Goal: Task Accomplishment & Management: Use online tool/utility

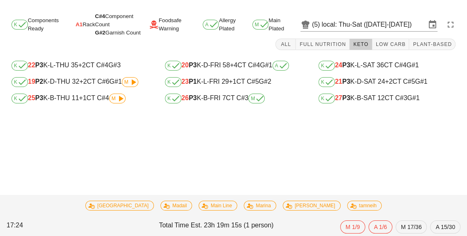
click at [79, 67] on span "+2" at bounding box center [81, 65] width 7 height 7
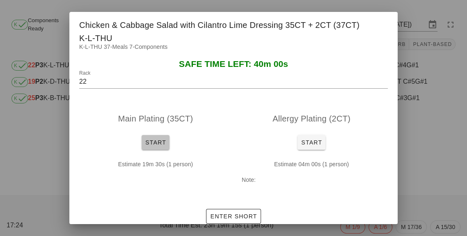
click at [153, 139] on span "Start" at bounding box center [155, 142] width 21 height 7
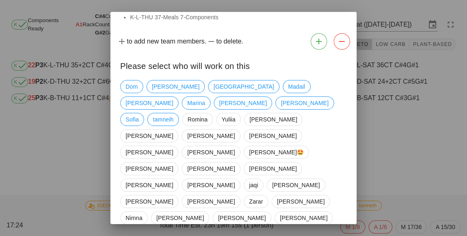
scroll to position [35, 0]
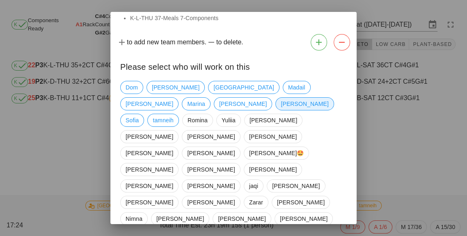
click at [281, 104] on span "[PERSON_NAME]" at bounding box center [305, 104] width 48 height 12
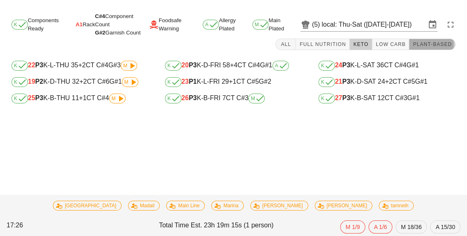
click at [412, 49] on button "Plant-Based" at bounding box center [433, 45] width 46 height 12
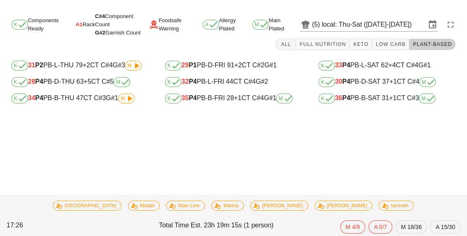
click at [373, 69] on div "K 33 P4 PB-L-SAT 62 +4 CT C#4 G#1" at bounding box center [387, 66] width 137 height 10
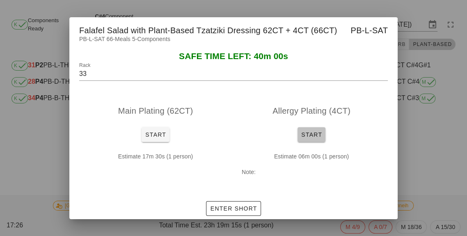
click at [307, 141] on button "Start" at bounding box center [312, 134] width 28 height 15
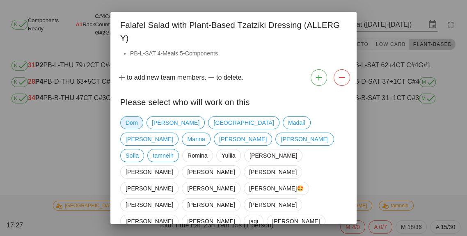
click at [127, 117] on span "Dom" at bounding box center [132, 123] width 12 height 12
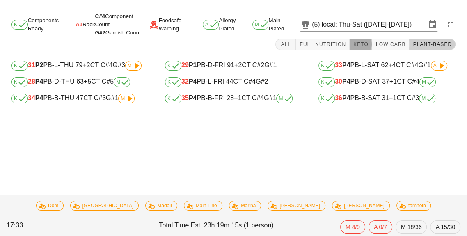
click at [373, 39] on button "Keto" at bounding box center [361, 45] width 23 height 12
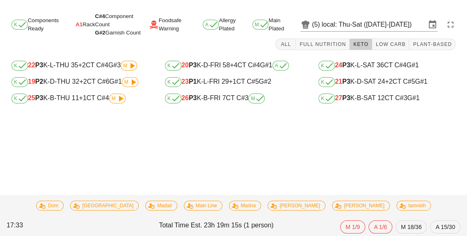
click at [89, 58] on div "K 22 P3 K-L-THU 35 +2 CT C#4 G#3 M" at bounding box center [80, 66] width 150 height 16
click at [88, 46] on div "All Full Nutrition Keto Low Carb Plant-Based" at bounding box center [234, 45] width 458 height 20
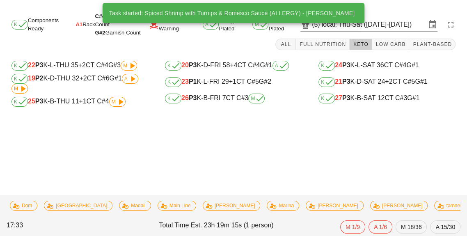
click at [93, 58] on div "K 22 P3 K-L-THU 35 +2 CT C#4 G#3 M" at bounding box center [80, 66] width 150 height 16
click at [78, 62] on div "K 22 P3 K-L-THU 35 +2 CT C#4 G#3 M" at bounding box center [80, 66] width 137 height 10
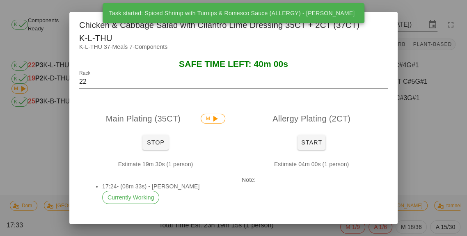
scroll to position [9, 0]
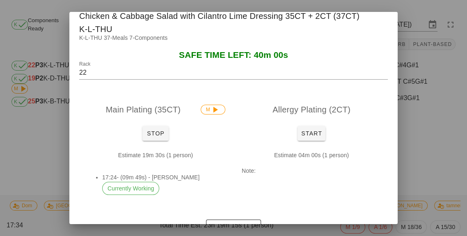
click at [398, 170] on div "Main Plating (35CT) M Stop Estimate 19m 30s (1 person) 17:24- (09m 49s) - [PERS…" at bounding box center [233, 156] width 329 height 122
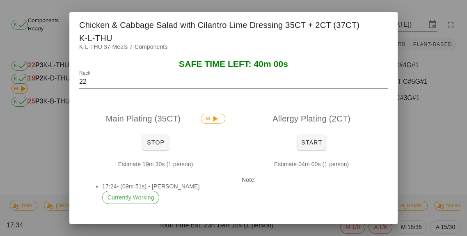
click at [439, 151] on div at bounding box center [233, 118] width 467 height 236
click at [434, 158] on div "Task started: Spiced Shrimp with Turnips & Romesco Sauce (ALLERGY) - marcus K C…" at bounding box center [233, 123] width 467 height 226
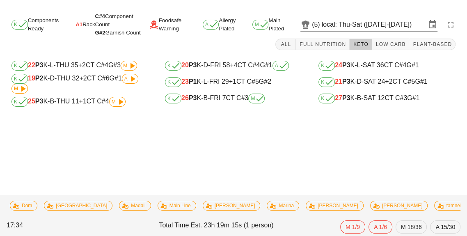
scroll to position [28, 0]
click at [442, 39] on button "Plant-Based" at bounding box center [433, 45] width 46 height 12
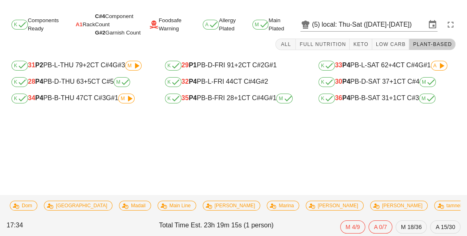
click at [405, 61] on div "K 33 P4 PB-L-SAT 62 +4 CT C#4 G#1 A" at bounding box center [387, 66] width 137 height 10
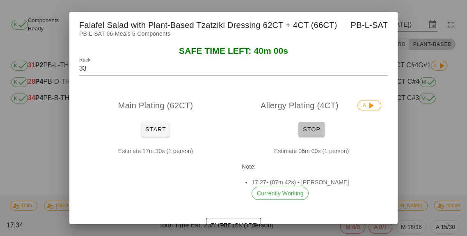
click at [319, 129] on span "Stop" at bounding box center [312, 129] width 20 height 7
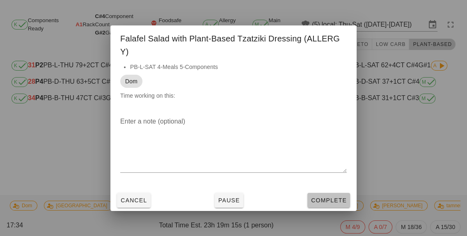
click at [335, 197] on span "Complete" at bounding box center [329, 200] width 36 height 7
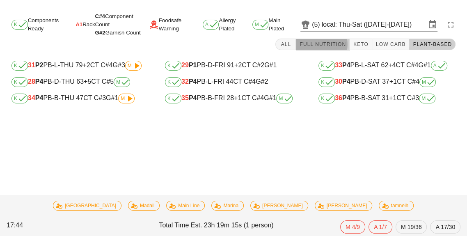
click at [337, 39] on button "Full Nutrition" at bounding box center [323, 45] width 54 height 12
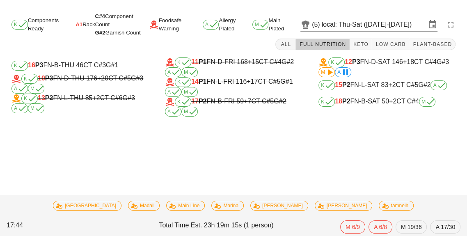
click at [401, 97] on div "K 18 P2 FN-B-SAT 50 +2 CT C#4 M" at bounding box center [387, 102] width 137 height 10
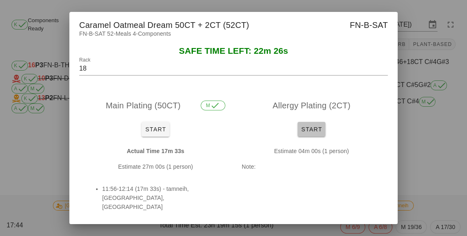
click at [324, 129] on button "Start" at bounding box center [312, 129] width 28 height 15
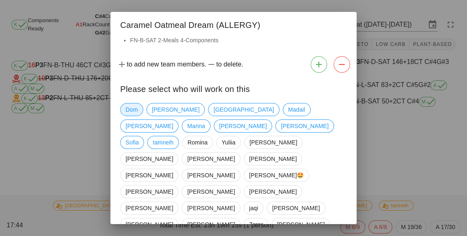
click at [134, 112] on span "Dom" at bounding box center [132, 110] width 12 height 12
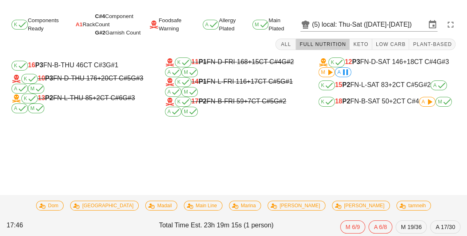
click at [398, 97] on div "K 18 P2 FN-B-SAT 50 +2 CT C#4 A M" at bounding box center [387, 102] width 137 height 10
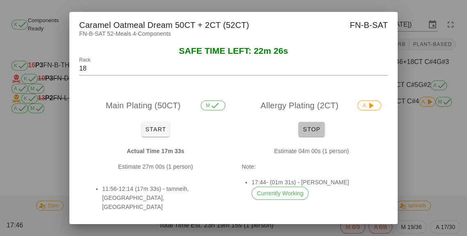
click at [313, 131] on span "Stop" at bounding box center [312, 129] width 20 height 7
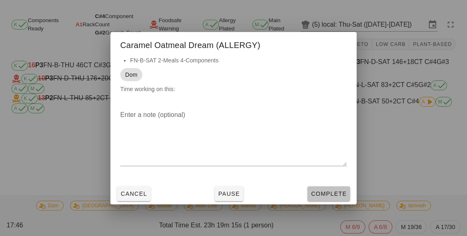
click at [338, 195] on span "Complete" at bounding box center [329, 194] width 36 height 7
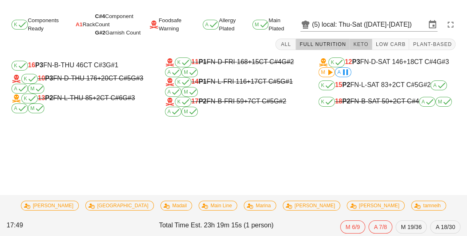
click at [359, 39] on button "Keto" at bounding box center [361, 45] width 23 height 12
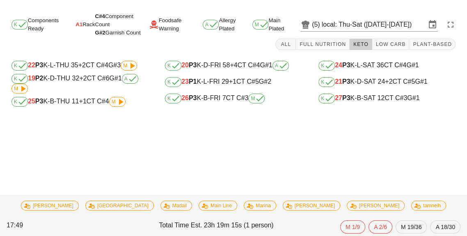
click at [96, 61] on div "K 22 P3 K-L-THU 35 +2 CT C#4 G#3 M" at bounding box center [80, 66] width 137 height 10
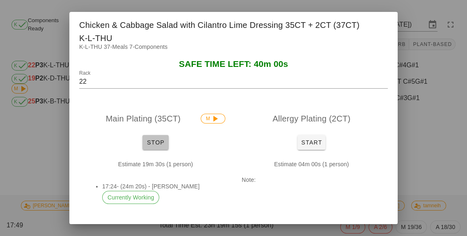
click at [164, 139] on span "Stop" at bounding box center [156, 142] width 20 height 7
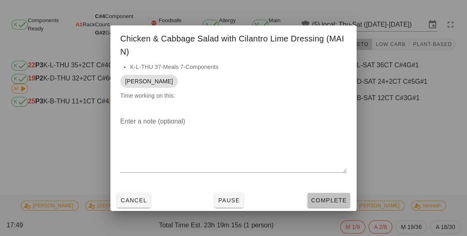
click at [324, 200] on span "Complete" at bounding box center [329, 200] width 36 height 7
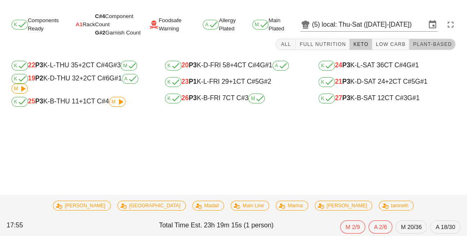
click at [444, 41] on span "Plant-Based" at bounding box center [432, 44] width 39 height 6
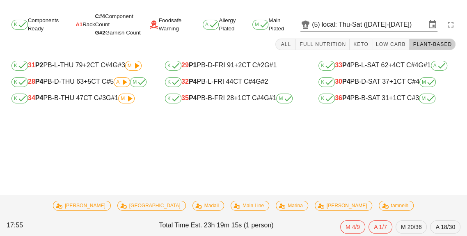
click at [247, 61] on div "K 29 P1 PB-D-FRI 91 +2 CT C#2 G#1" at bounding box center [233, 66] width 137 height 10
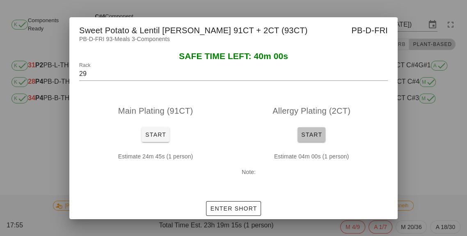
click at [320, 131] on button "Start" at bounding box center [312, 134] width 28 height 15
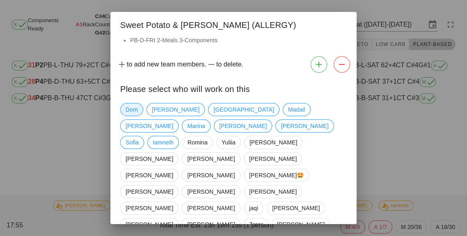
click at [136, 111] on span "Dom" at bounding box center [132, 110] width 12 height 12
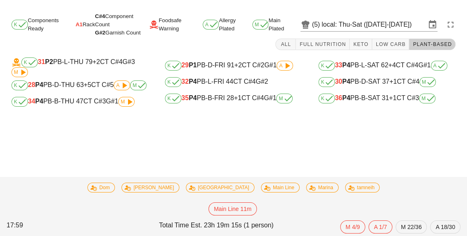
click at [253, 77] on div "K 32 P4 PB-L-FRI 44 CT C#4 G#2" at bounding box center [233, 82] width 137 height 10
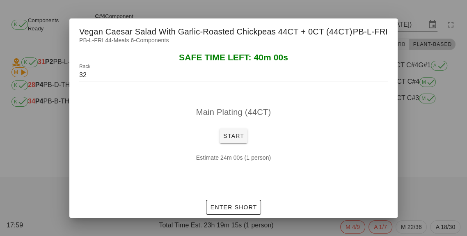
click at [440, 147] on div at bounding box center [233, 118] width 467 height 236
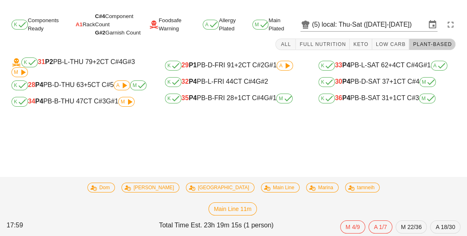
click at [436, 158] on div "Task started: Spanish Rice & Black Bean Bowl (MAIN) - Main Line K Components Re…" at bounding box center [233, 123] width 467 height 226
click at [250, 69] on div "K 29 P1 PB-D-FRI 91 +2 CT C#2 G#1 A" at bounding box center [233, 66] width 137 height 10
type input "29"
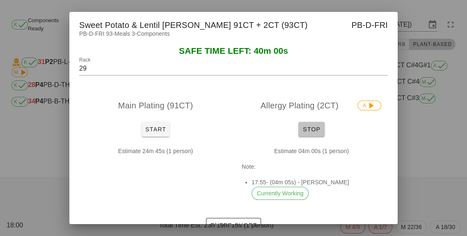
click at [319, 137] on button "Stop" at bounding box center [312, 129] width 26 height 15
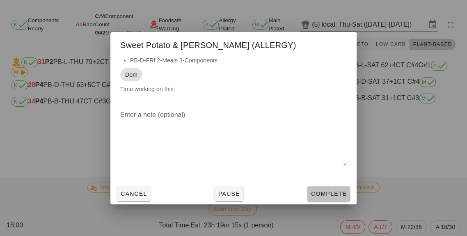
click at [324, 197] on span "Complete" at bounding box center [329, 194] width 36 height 7
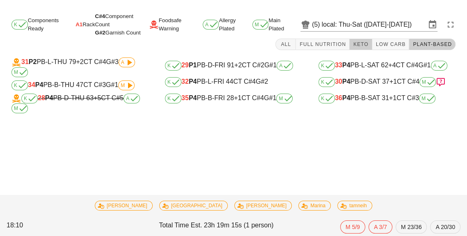
click at [371, 48] on button "Keto" at bounding box center [361, 45] width 23 height 12
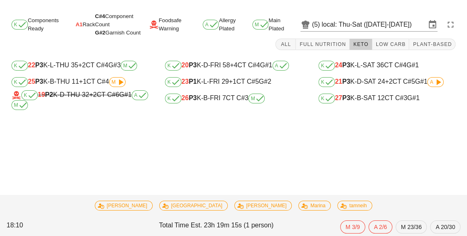
click at [92, 69] on div "K 22 P3 K-L-THU 35 +2 CT C#4 G#3 M" at bounding box center [80, 66] width 137 height 10
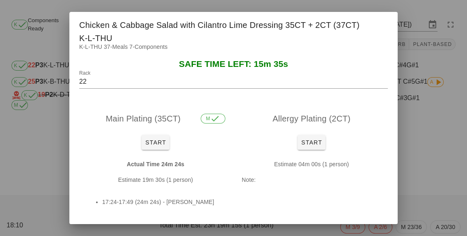
click at [107, 75] on input "22" at bounding box center [233, 81] width 309 height 13
click at [364, 42] on div "K-L-THU 37-Meals 7-Components" at bounding box center [233, 50] width 329 height 17
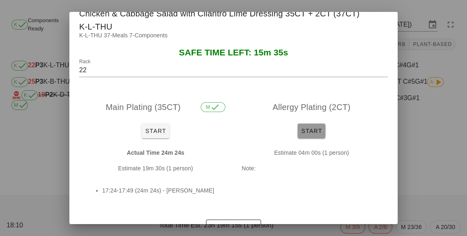
click at [322, 124] on button "Start" at bounding box center [312, 131] width 28 height 15
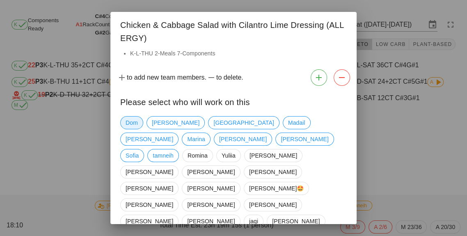
click at [138, 118] on span "Dom" at bounding box center [131, 122] width 23 height 13
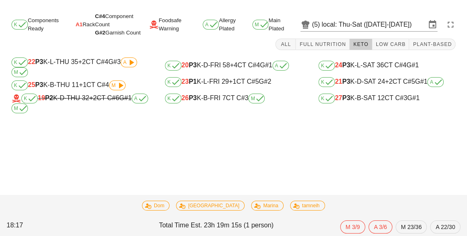
click at [89, 69] on div "K 22 P3 K-L-THU 35 +2 CT C#4 G#3 A M" at bounding box center [80, 68] width 137 height 20
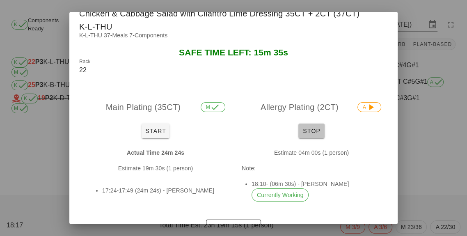
click at [318, 128] on span "Stop" at bounding box center [312, 131] width 20 height 7
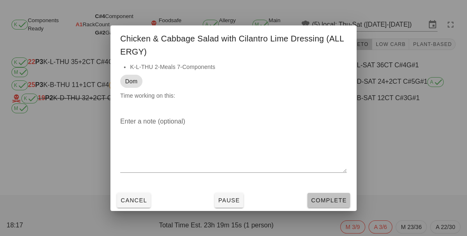
click at [335, 194] on button "Complete" at bounding box center [329, 200] width 43 height 15
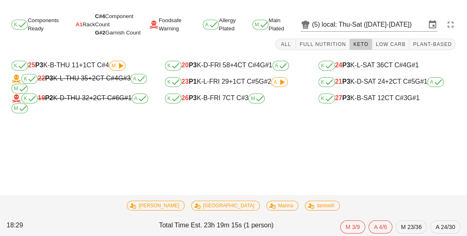
click at [84, 58] on div "K 25 P3 K-B-THU 11 +1 CT C#4 M" at bounding box center [80, 66] width 150 height 16
click at [101, 50] on div "All Full Nutrition Keto Low Carb Plant-Based" at bounding box center [234, 45] width 458 height 20
click at [99, 64] on div "K 25 P3 K-B-THU 11 +1 CT C#4 M" at bounding box center [80, 66] width 137 height 10
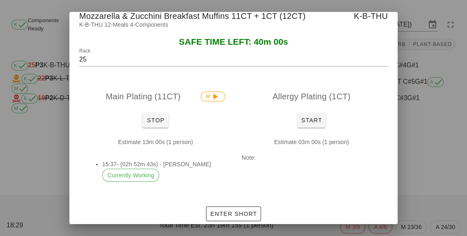
scroll to position [9, 0]
click at [128, 65] on div at bounding box center [233, 118] width 467 height 236
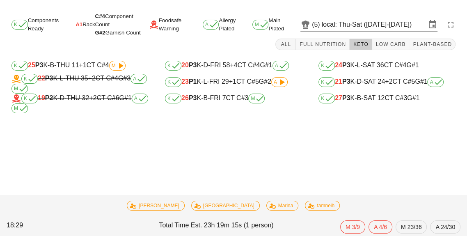
click at [71, 59] on div "K 25 P3 K-B-THU 11 +1 CT C#4 M" at bounding box center [80, 66] width 150 height 16
click at [112, 67] on span "M" at bounding box center [117, 66] width 16 height 10
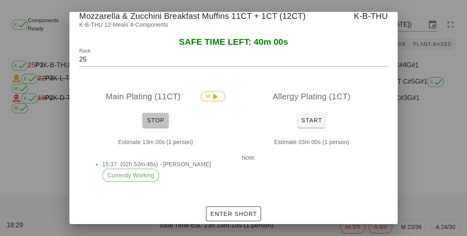
click at [164, 122] on span "Stop" at bounding box center [156, 120] width 20 height 7
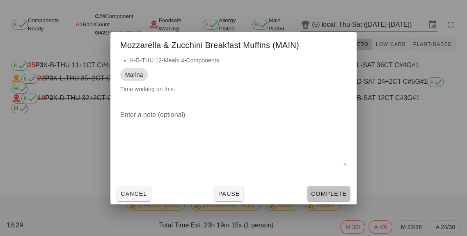
click at [321, 198] on button "Complete" at bounding box center [329, 193] width 43 height 15
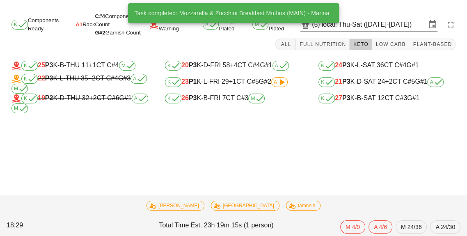
click at [95, 62] on span "+1" at bounding box center [92, 65] width 7 height 7
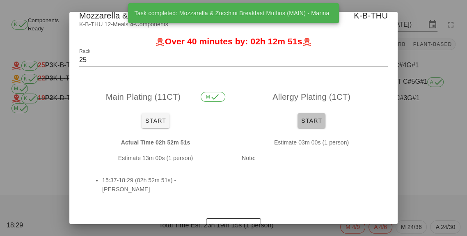
click at [320, 116] on button "Start" at bounding box center [312, 120] width 28 height 15
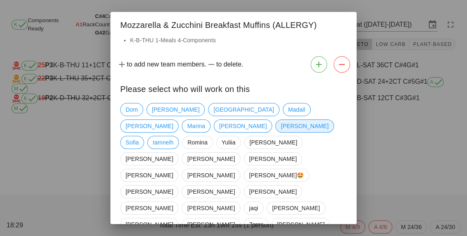
click at [281, 130] on span "[PERSON_NAME]" at bounding box center [305, 126] width 48 height 12
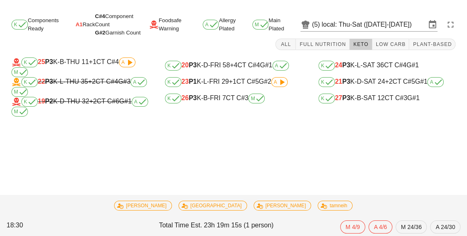
click at [392, 106] on div "K 27 P3 K-B-SAT 12 CT C#3 G#1" at bounding box center [387, 98] width 150 height 16
click at [434, 49] on button "Plant-Based" at bounding box center [433, 45] width 46 height 12
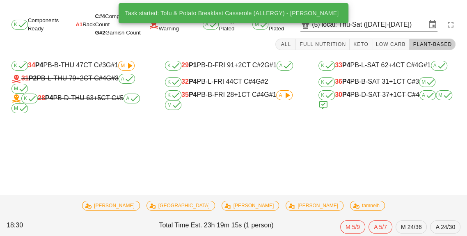
click at [401, 85] on div "K 36 P4 PB-B-SAT 31 +1 CT C#3 M" at bounding box center [387, 82] width 137 height 10
type input "36"
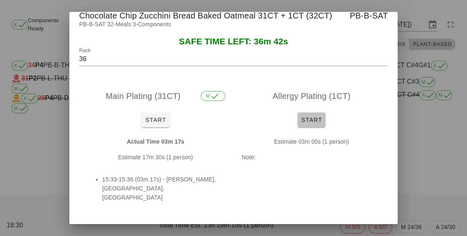
click at [320, 115] on button "Start" at bounding box center [312, 120] width 28 height 15
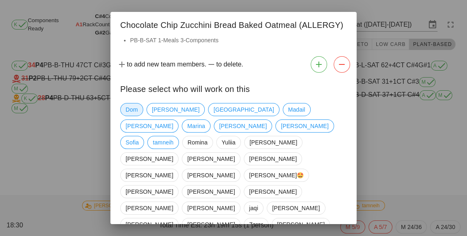
click at [123, 108] on span "Dom" at bounding box center [131, 109] width 23 height 13
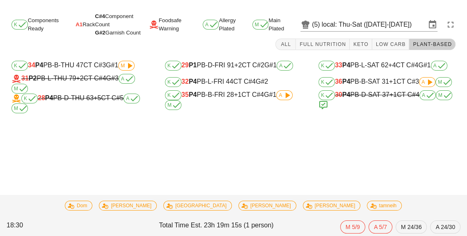
click at [407, 79] on div "K 36 P4 PB-B-SAT 31 +1 CT C#3 A M" at bounding box center [387, 82] width 137 height 10
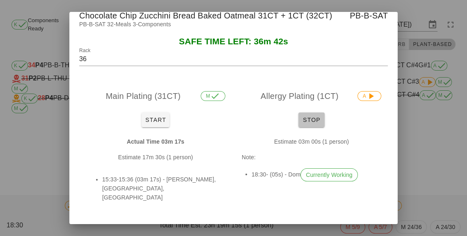
click at [324, 126] on button "Stop" at bounding box center [312, 120] width 26 height 15
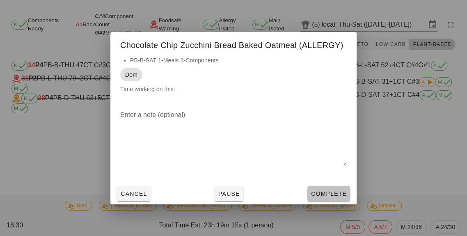
click at [329, 194] on span "Complete" at bounding box center [329, 194] width 36 height 7
